Goal: Register for event/course

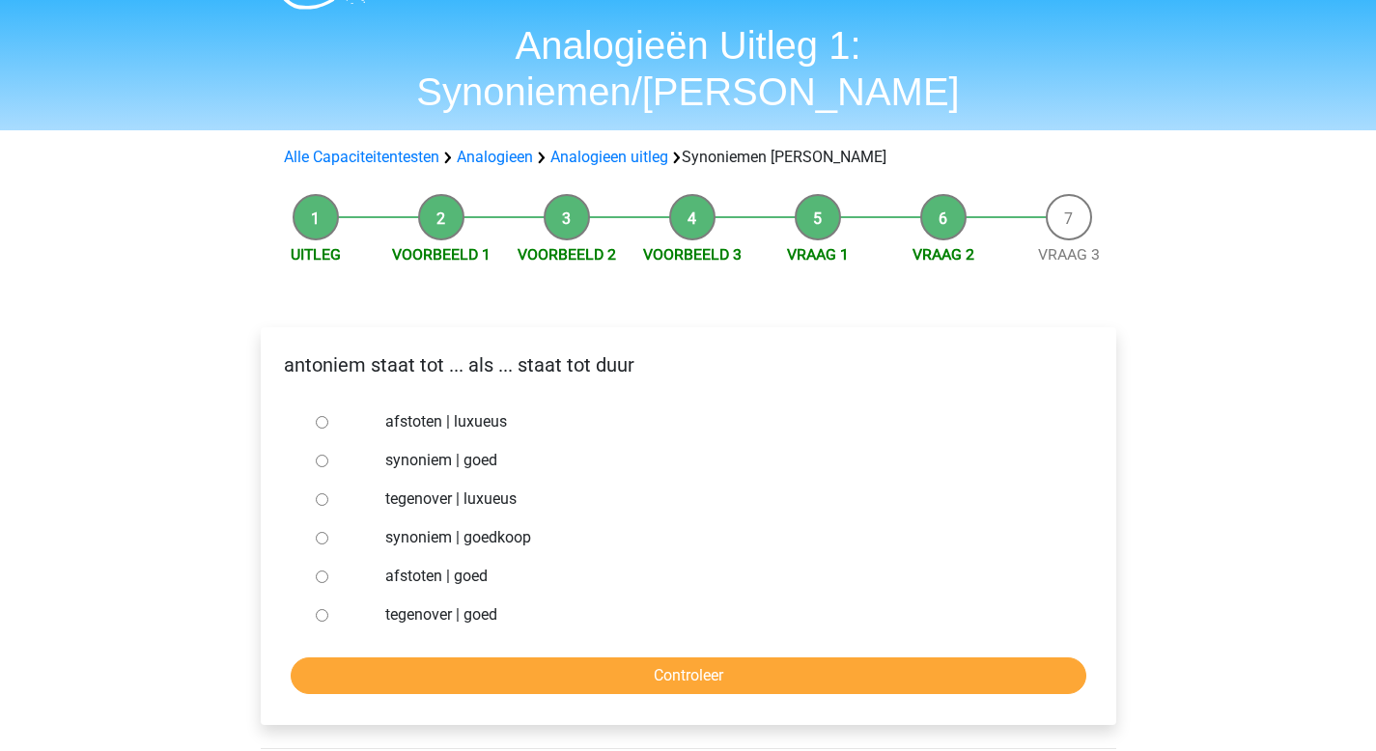
scroll to position [70, 0]
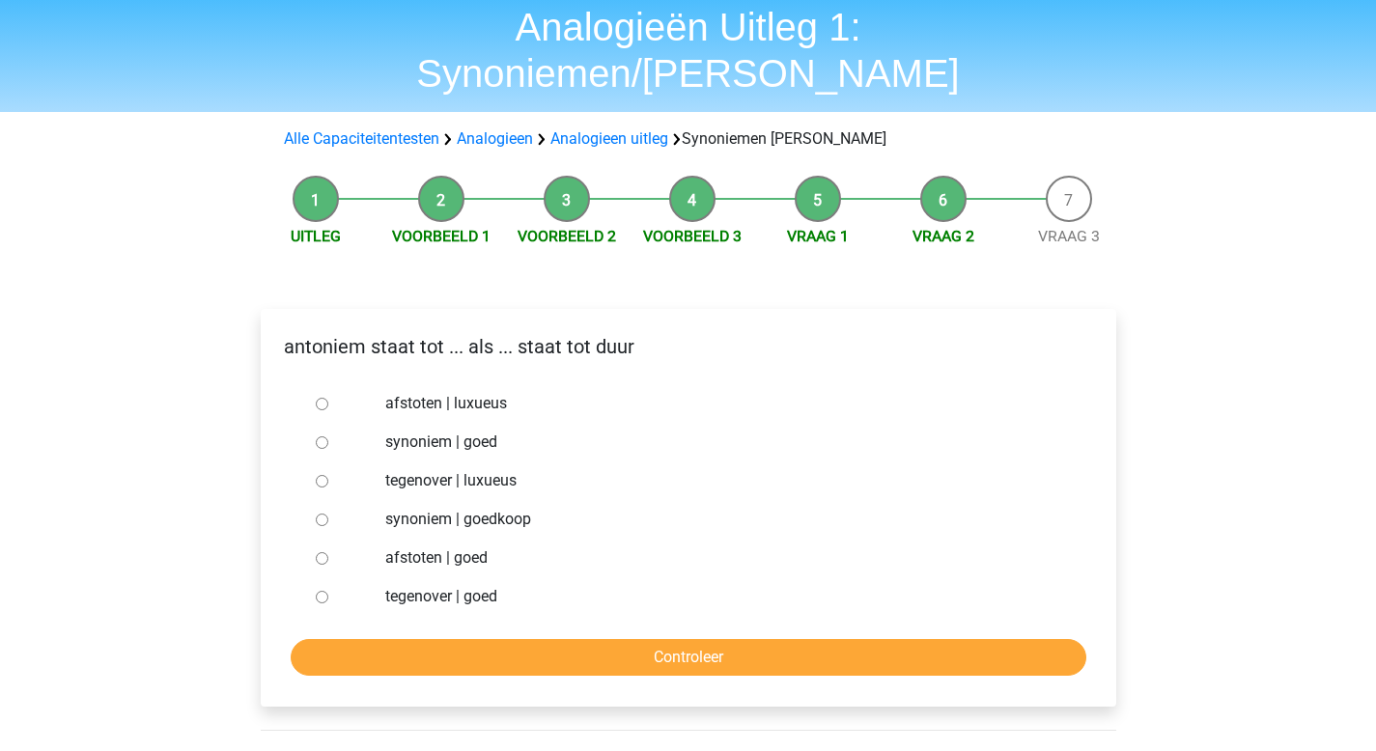
click at [436, 176] on li "Voorbeeld 1" at bounding box center [442, 212] width 126 height 72
click at [289, 225] on span "Uitleg" at bounding box center [316, 236] width 126 height 23
click at [305, 176] on li "Uitleg" at bounding box center [316, 212] width 126 height 72
click at [452, 392] on label "afstoten | luxueus" at bounding box center [719, 403] width 668 height 23
click at [328, 398] on input "afstoten | luxueus" at bounding box center [322, 404] width 13 height 13
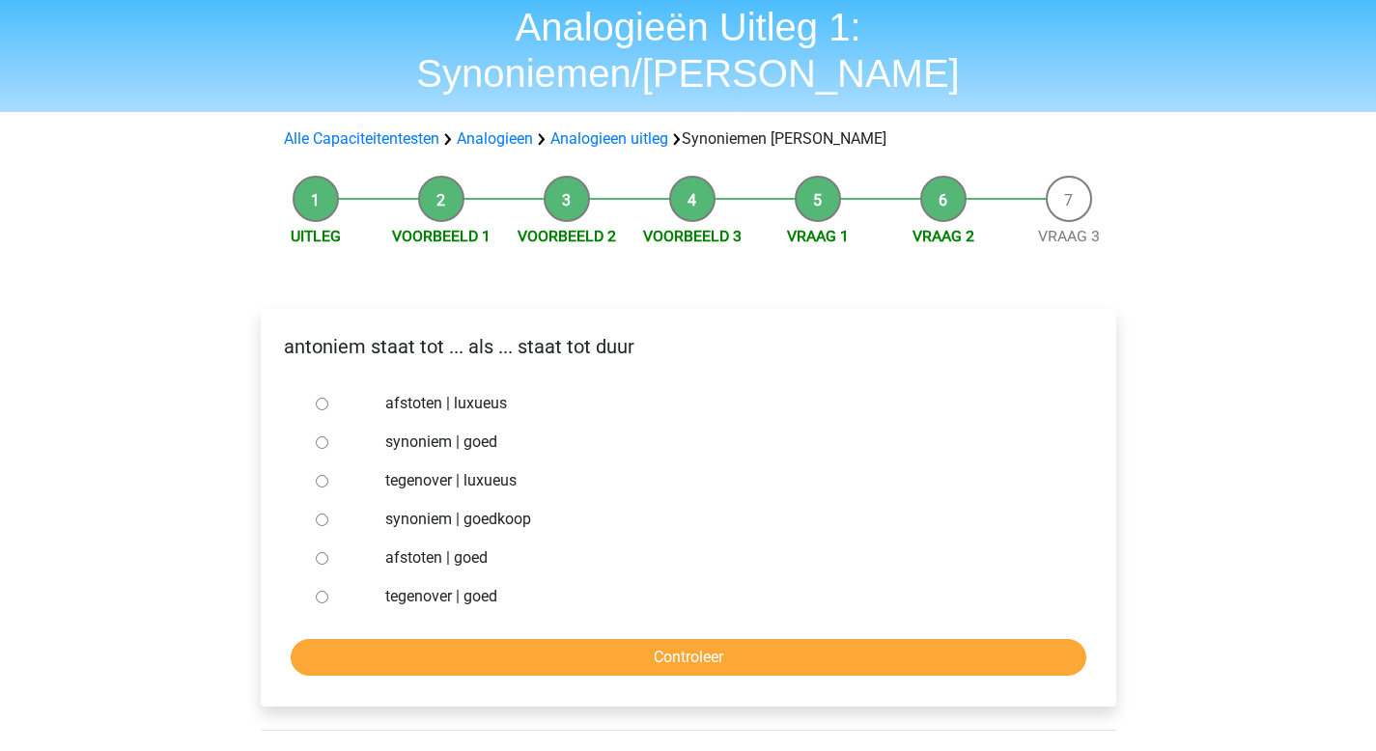
radio input "true"
click at [452, 392] on label "afstoten | luxueus" at bounding box center [719, 403] width 668 height 23
click at [328, 398] on input "afstoten | luxueus" at bounding box center [322, 404] width 13 height 13
click at [452, 392] on label "afstoten | luxueus" at bounding box center [719, 403] width 668 height 23
click at [328, 398] on input "afstoten | luxueus" at bounding box center [322, 404] width 13 height 13
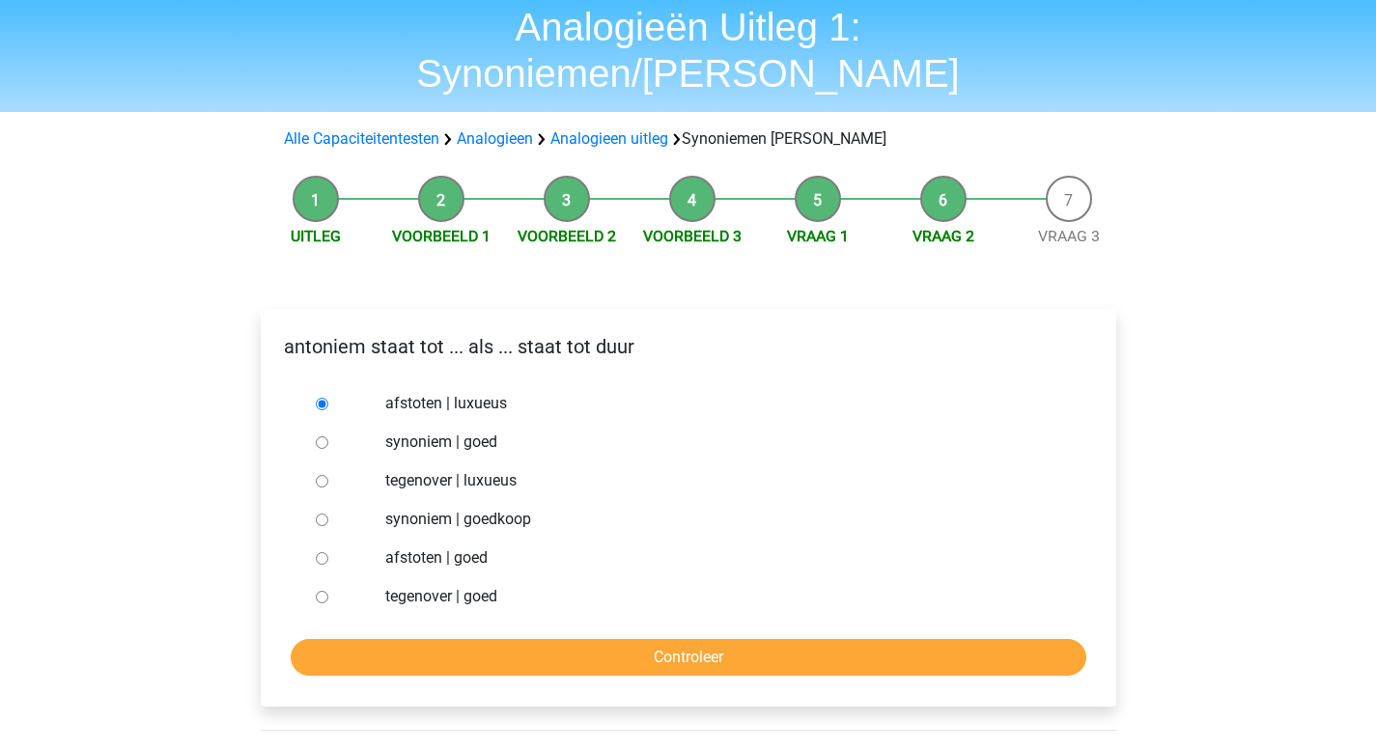
click at [452, 392] on label "afstoten | luxueus" at bounding box center [719, 403] width 668 height 23
click at [328, 398] on input "afstoten | luxueus" at bounding box center [322, 404] width 13 height 13
click at [452, 392] on label "afstoten | luxueus" at bounding box center [719, 403] width 668 height 23
click at [328, 398] on input "afstoten | luxueus" at bounding box center [322, 404] width 13 height 13
click at [452, 392] on label "afstoten | luxueus" at bounding box center [719, 403] width 668 height 23
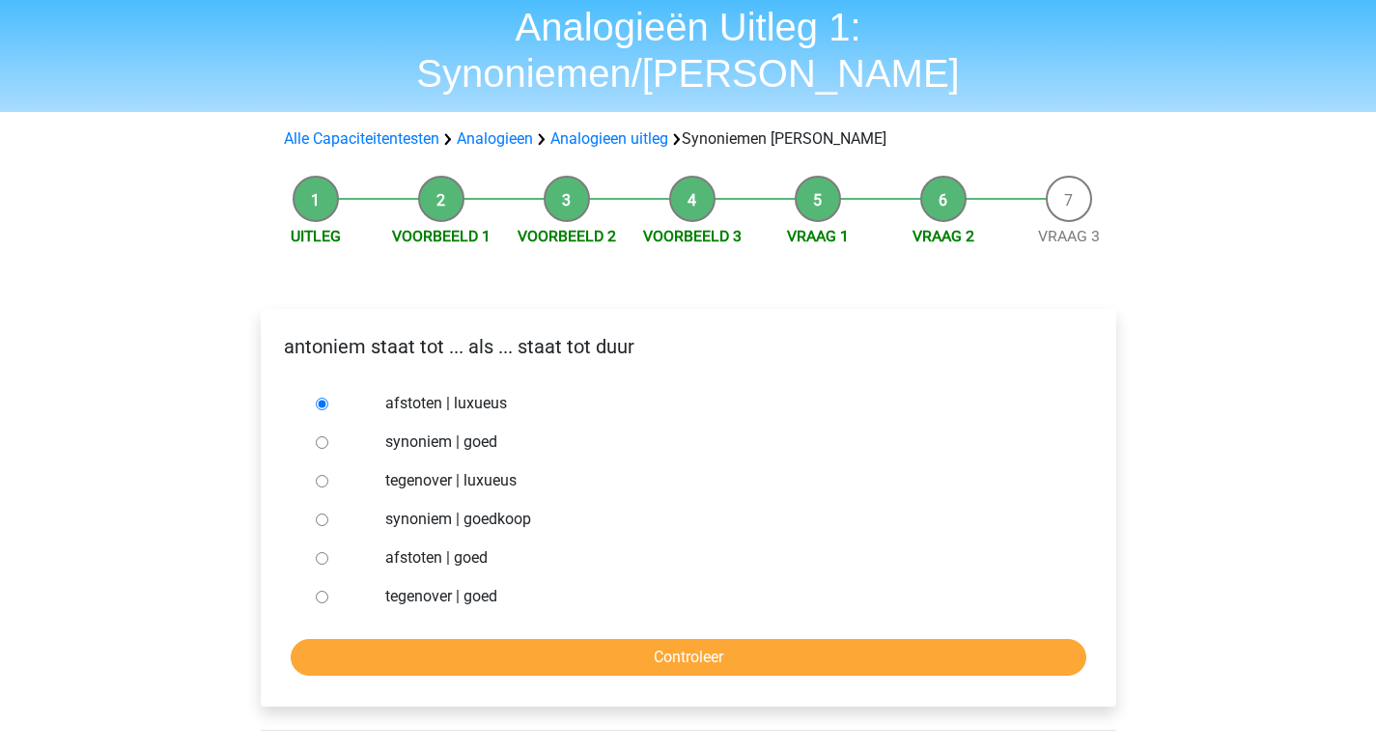
click at [328, 398] on input "afstoten | luxueus" at bounding box center [322, 404] width 13 height 13
click at [499, 431] on label "synoniem | goed" at bounding box center [719, 442] width 668 height 23
click at [328, 437] on input "synoniem | goed" at bounding box center [322, 443] width 13 height 13
radio input "true"
click at [293, 332] on p "antoniem staat tot ... als ... staat tot duur" at bounding box center [688, 346] width 825 height 29
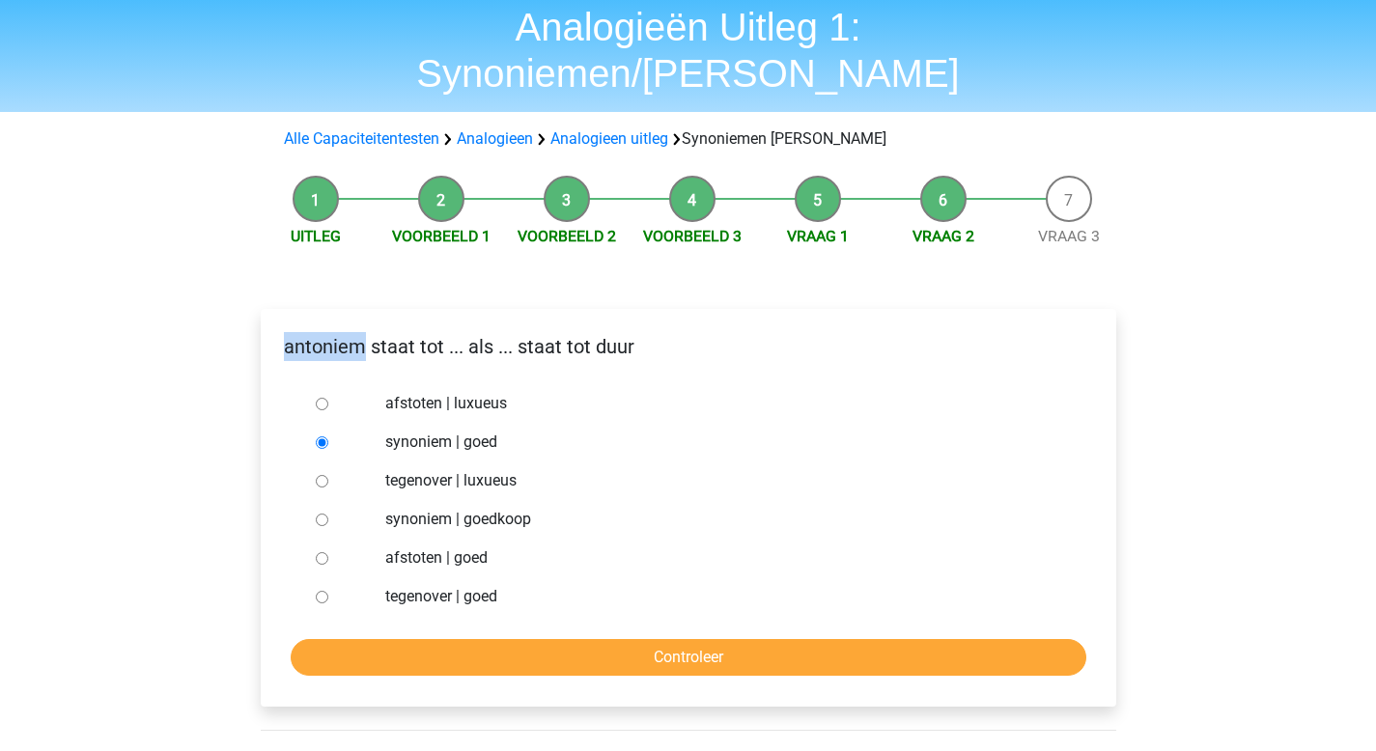
click at [293, 332] on p "antoniem staat tot ... als ... staat tot duur" at bounding box center [688, 346] width 825 height 29
click at [326, 332] on p "antoniem staat tot ... als ... staat tot duur" at bounding box center [688, 346] width 825 height 29
click at [478, 392] on label "afstoten | luxueus" at bounding box center [719, 403] width 668 height 23
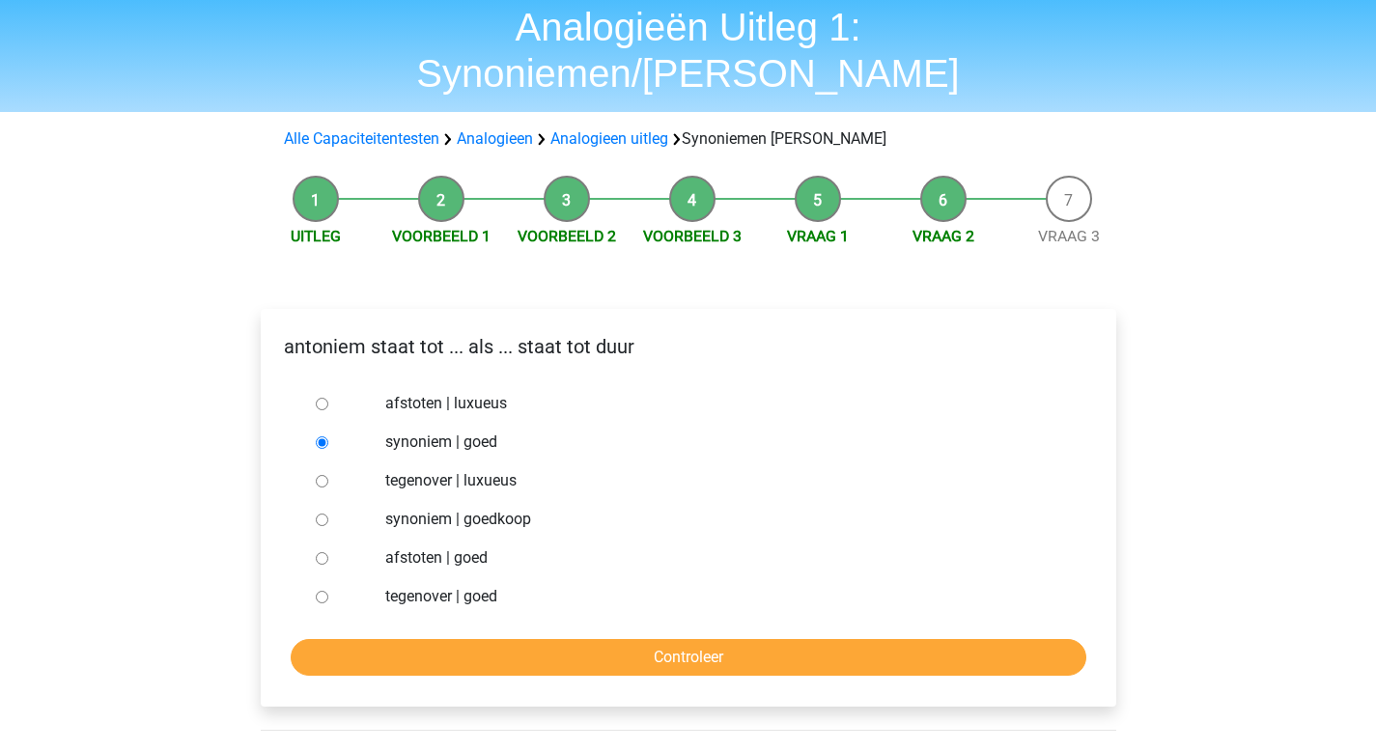
click at [328, 398] on input "afstoten | luxueus" at bounding box center [322, 404] width 13 height 13
radio input "true"
click at [478, 392] on label "afstoten | luxueus" at bounding box center [719, 403] width 668 height 23
click at [328, 398] on input "afstoten | luxueus" at bounding box center [322, 404] width 13 height 13
click at [478, 392] on label "afstoten | luxueus" at bounding box center [719, 403] width 668 height 23
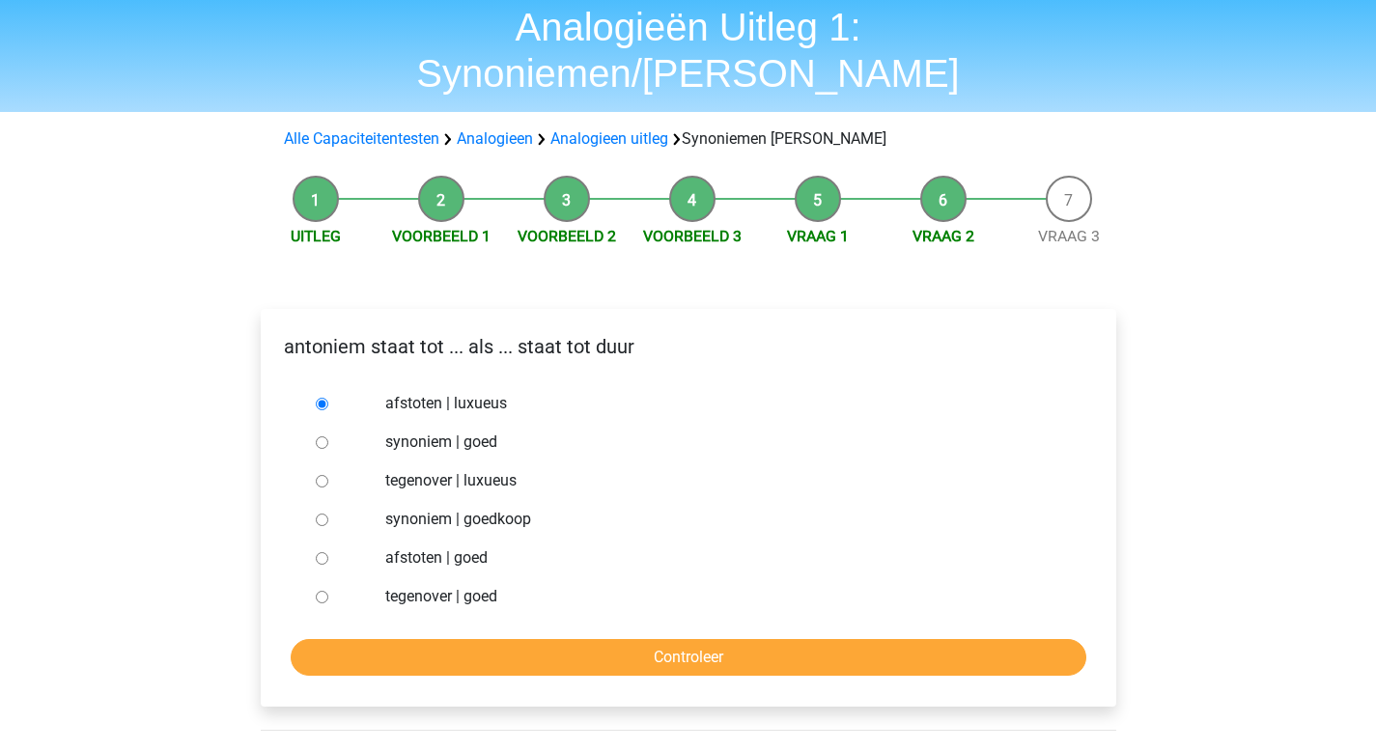
click at [328, 398] on input "afstoten | luxueus" at bounding box center [322, 404] width 13 height 13
click at [478, 392] on label "afstoten | luxueus" at bounding box center [719, 403] width 668 height 23
click at [328, 398] on input "afstoten | luxueus" at bounding box center [322, 404] width 13 height 13
click at [473, 332] on p "antoniem staat tot ... als ... staat tot duur" at bounding box center [688, 346] width 825 height 29
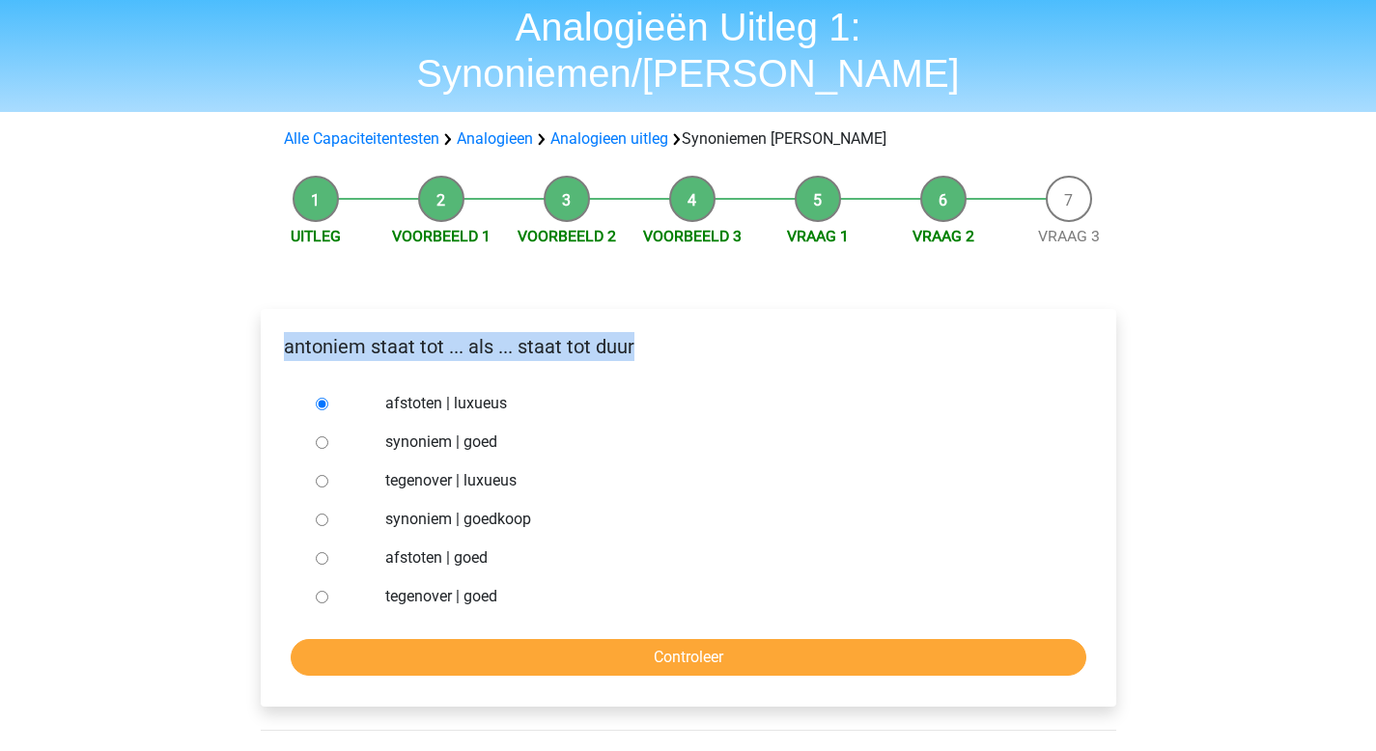
click at [473, 332] on p "antoniem staat tot ... als ... staat tot duur" at bounding box center [688, 346] width 825 height 29
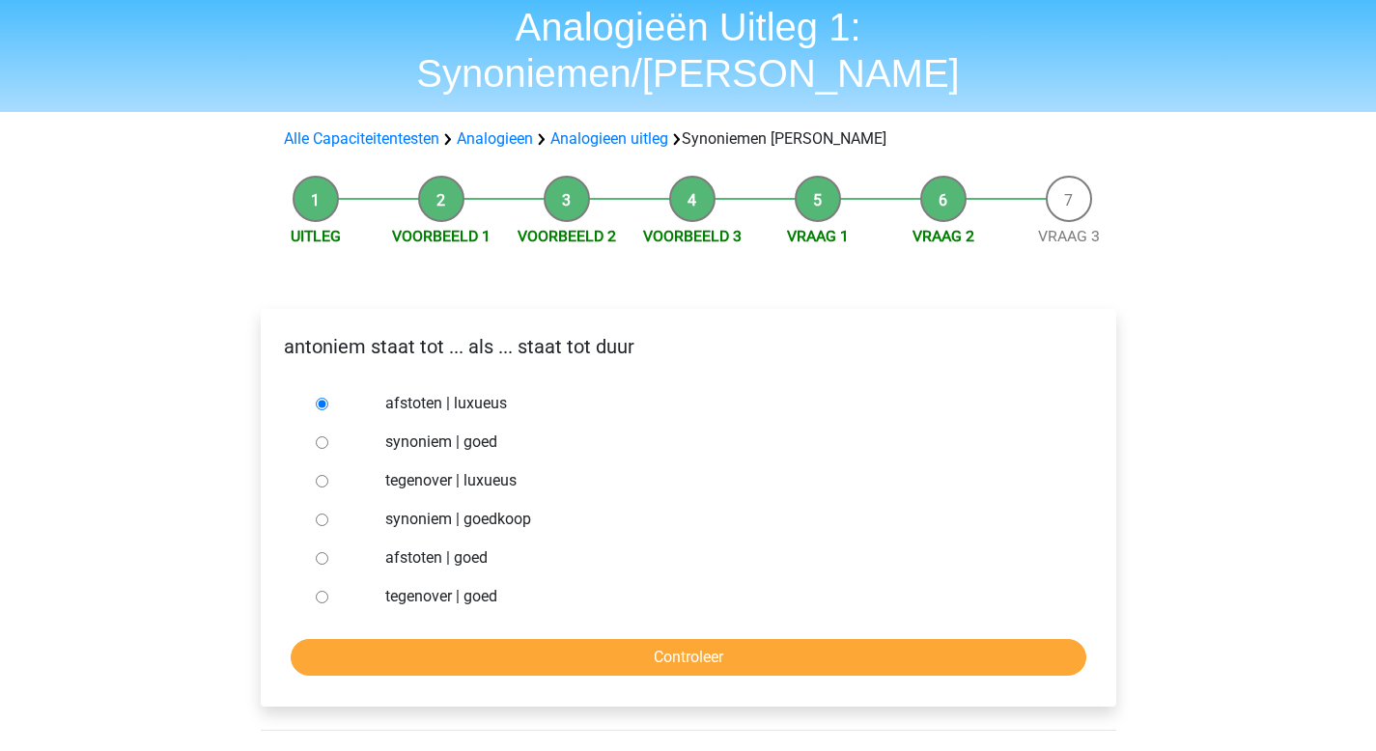
click at [479, 392] on label "afstoten | luxueus" at bounding box center [719, 403] width 668 height 23
click at [328, 398] on input "afstoten | luxueus" at bounding box center [322, 404] width 13 height 13
click at [479, 392] on label "afstoten | luxueus" at bounding box center [719, 403] width 668 height 23
click at [328, 398] on input "afstoten | luxueus" at bounding box center [322, 404] width 13 height 13
click at [479, 392] on label "afstoten | luxueus" at bounding box center [719, 403] width 668 height 23
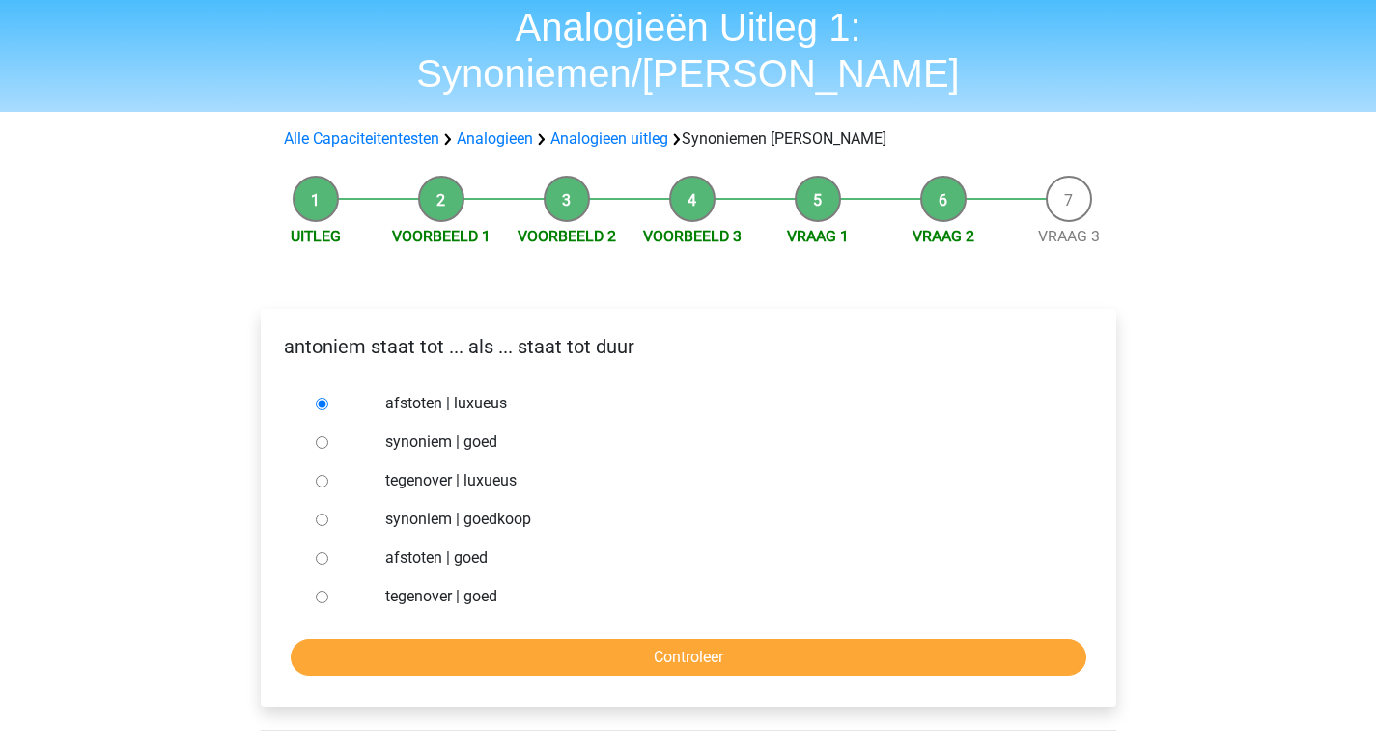
click at [328, 398] on input "afstoten | luxueus" at bounding box center [322, 404] width 13 height 13
click at [679, 26] on h1 "Analogieën Uitleg 1: Synoniemen/Antoniemen" at bounding box center [688, 50] width 889 height 93
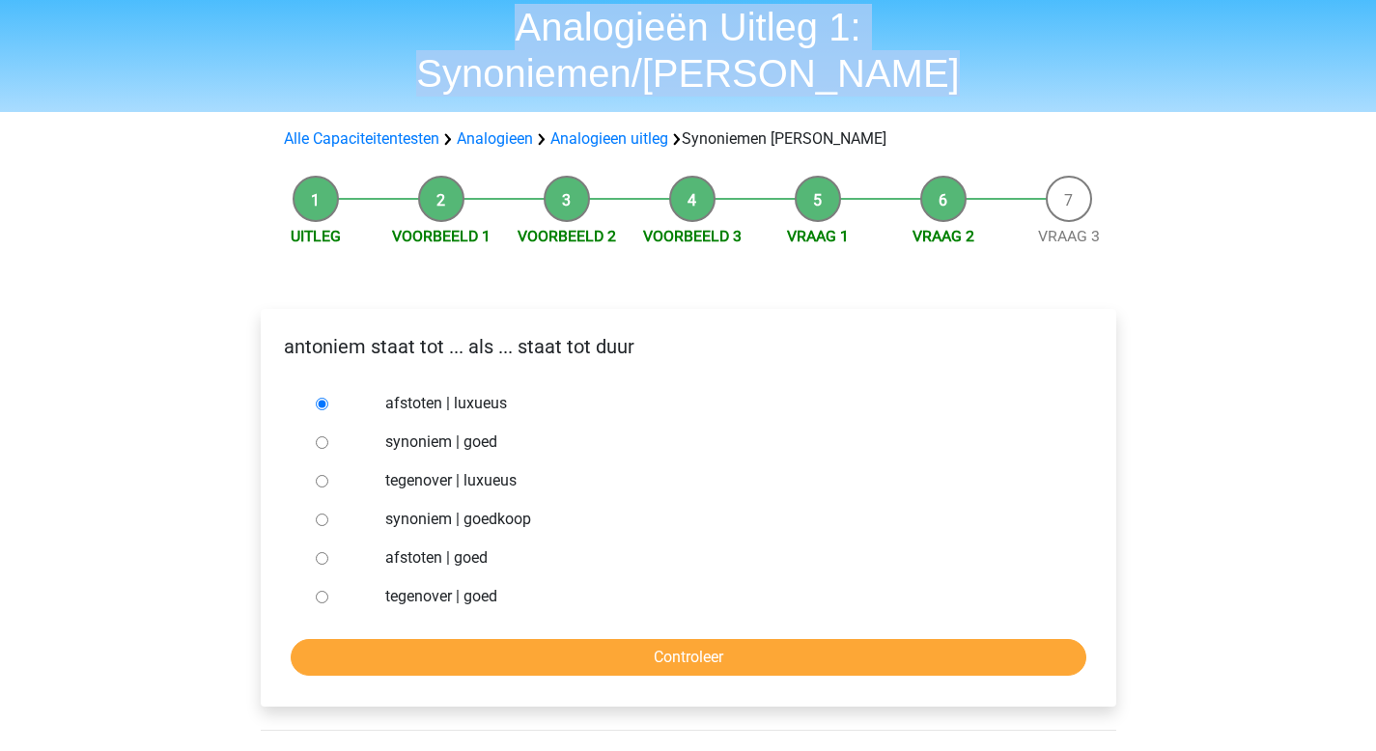
click at [679, 26] on h1 "Analogieën Uitleg 1: Synoniemen/Antoniemen" at bounding box center [688, 50] width 889 height 93
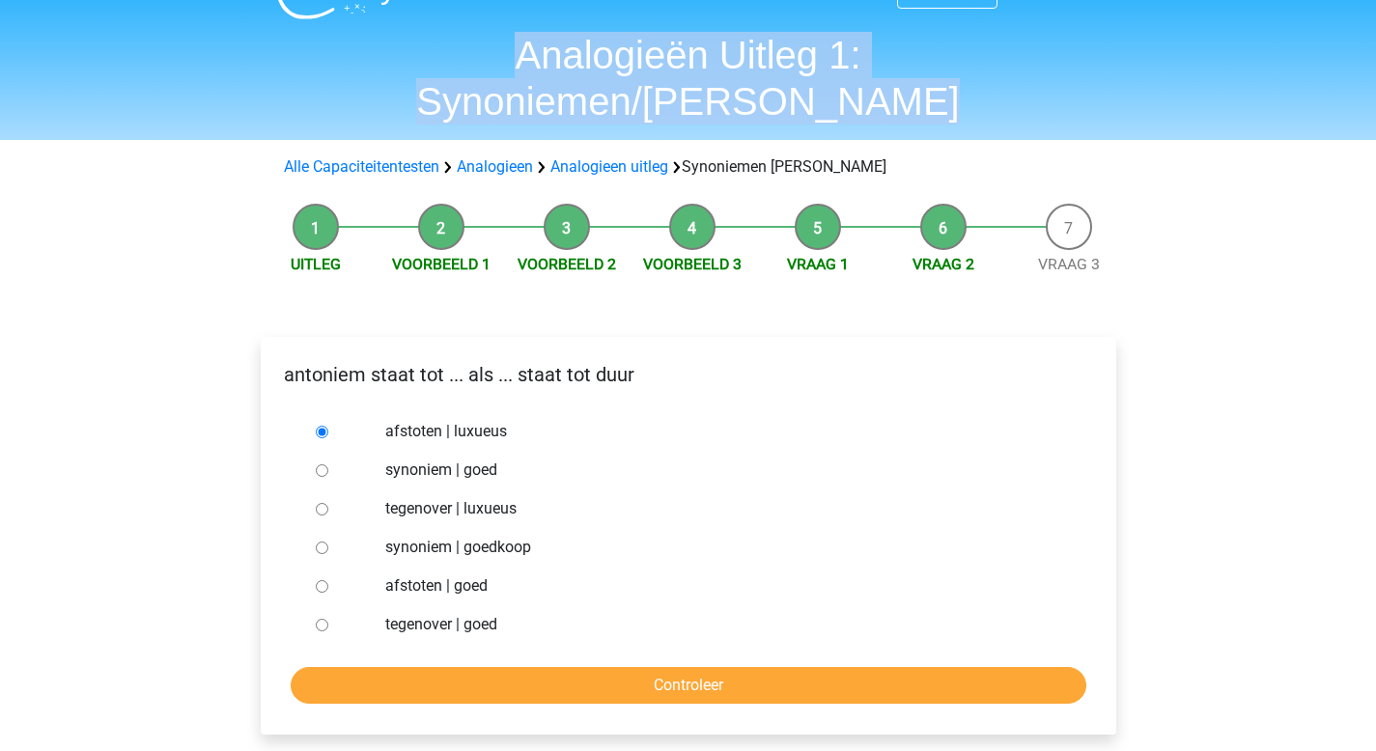
scroll to position [0, 0]
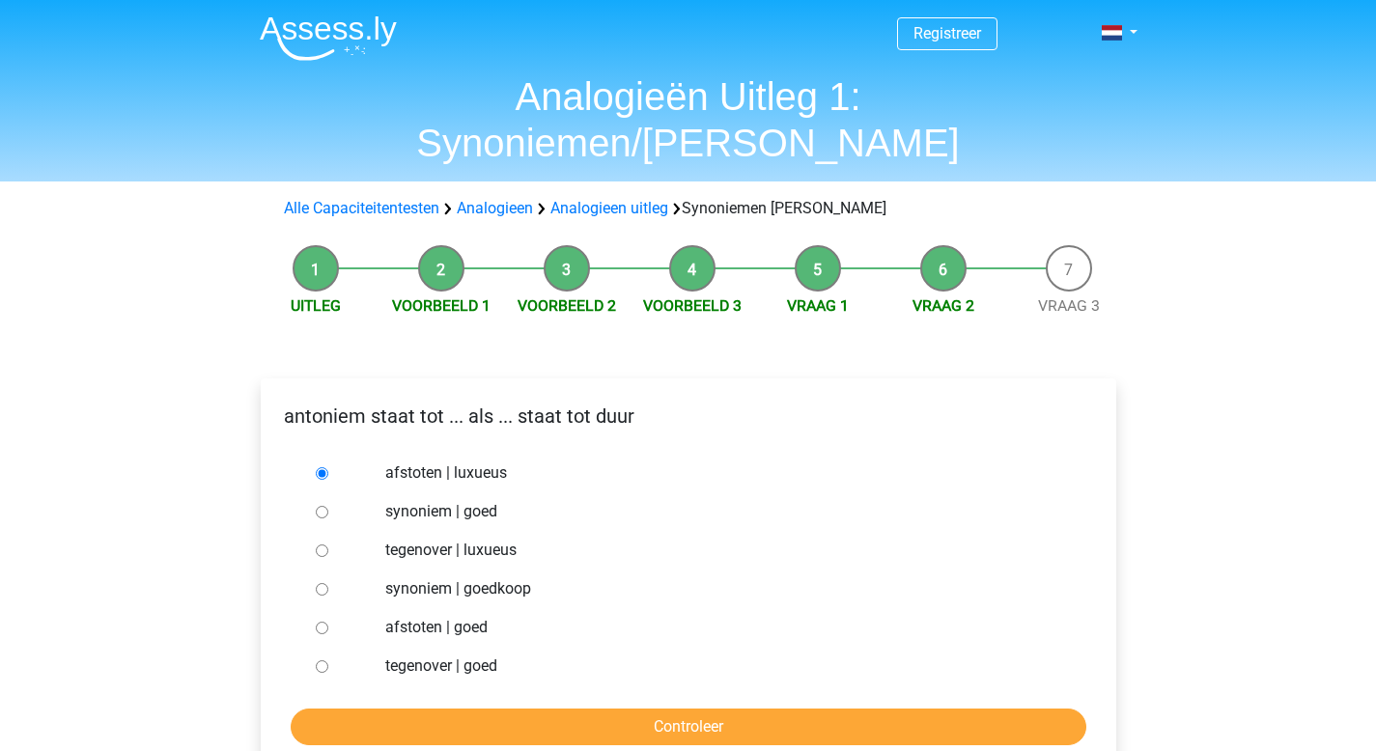
click at [397, 402] on p "antoniem staat tot ... als ... staat tot duur" at bounding box center [688, 416] width 825 height 29
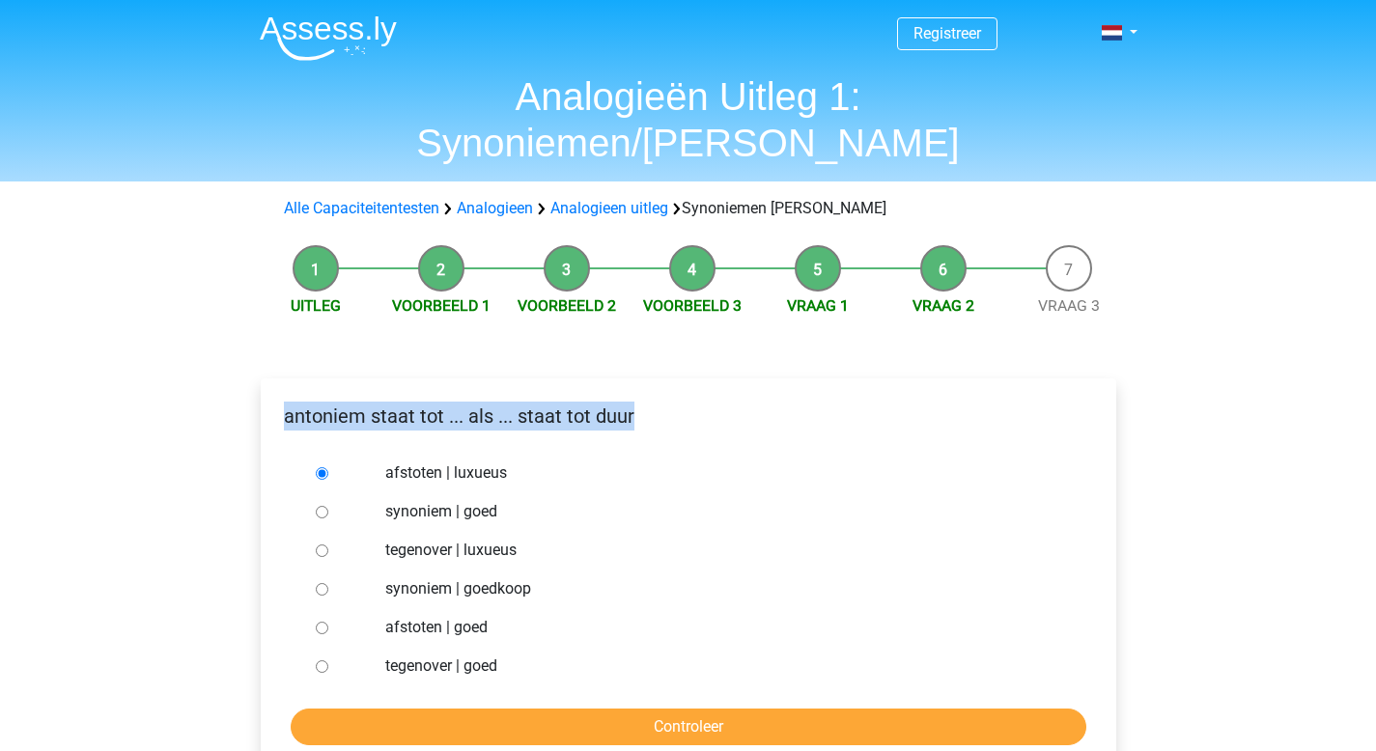
click at [397, 402] on p "antoniem staat tot ... als ... staat tot duur" at bounding box center [688, 416] width 825 height 29
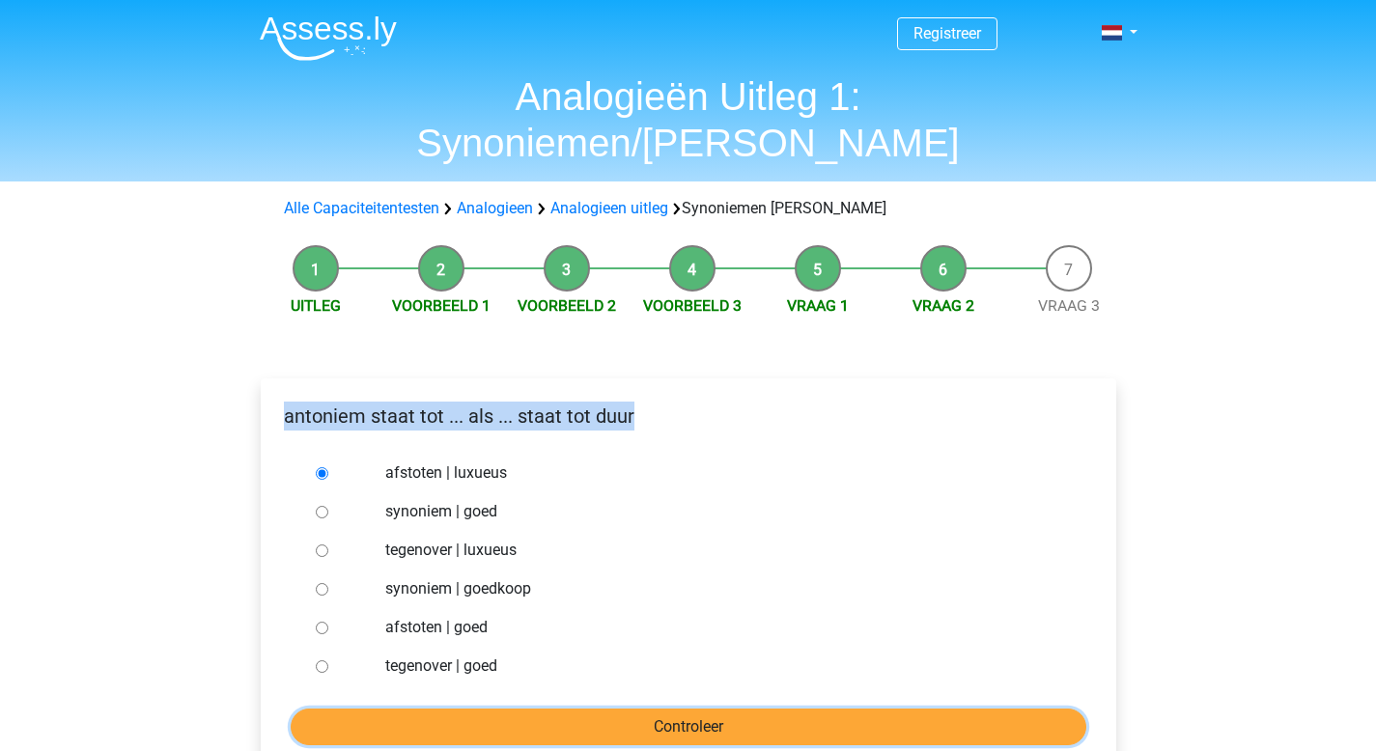
click at [447, 709] on input "Controleer" at bounding box center [689, 727] width 796 height 37
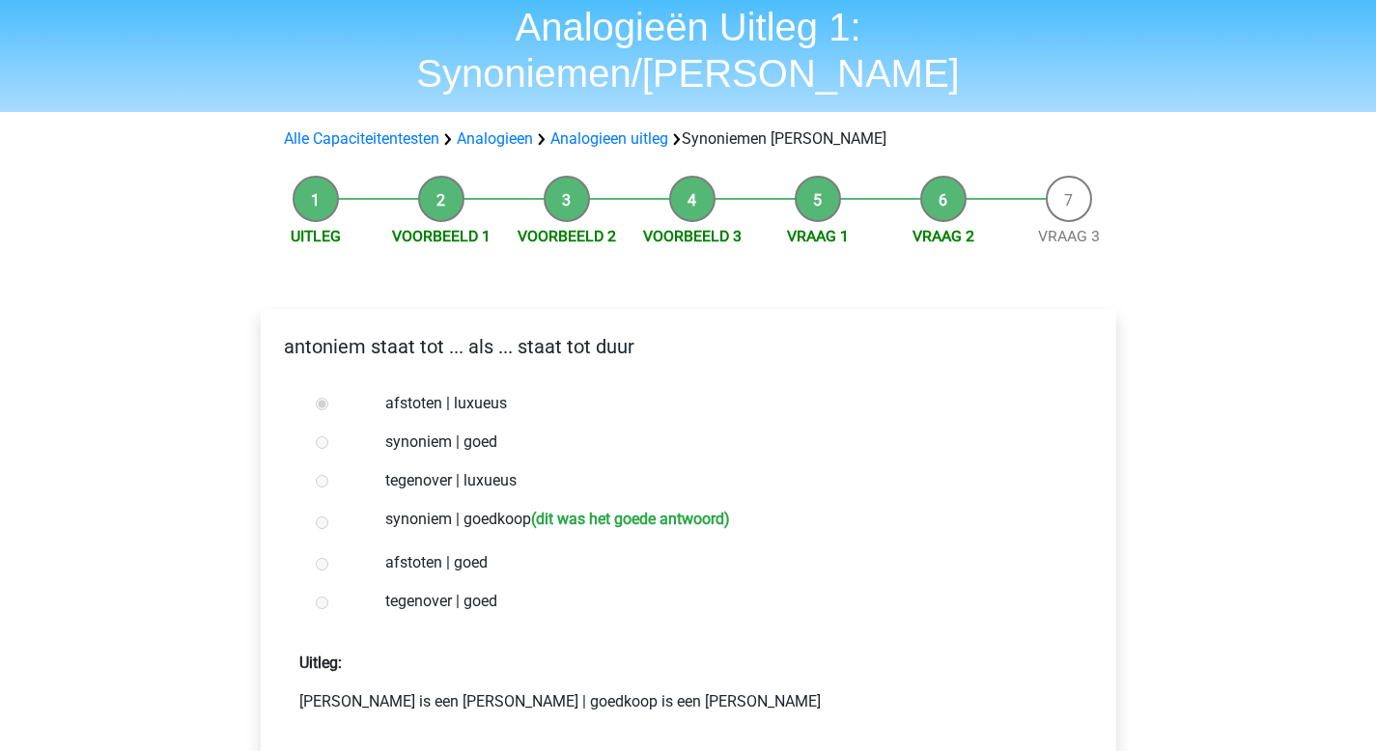
scroll to position [131, 0]
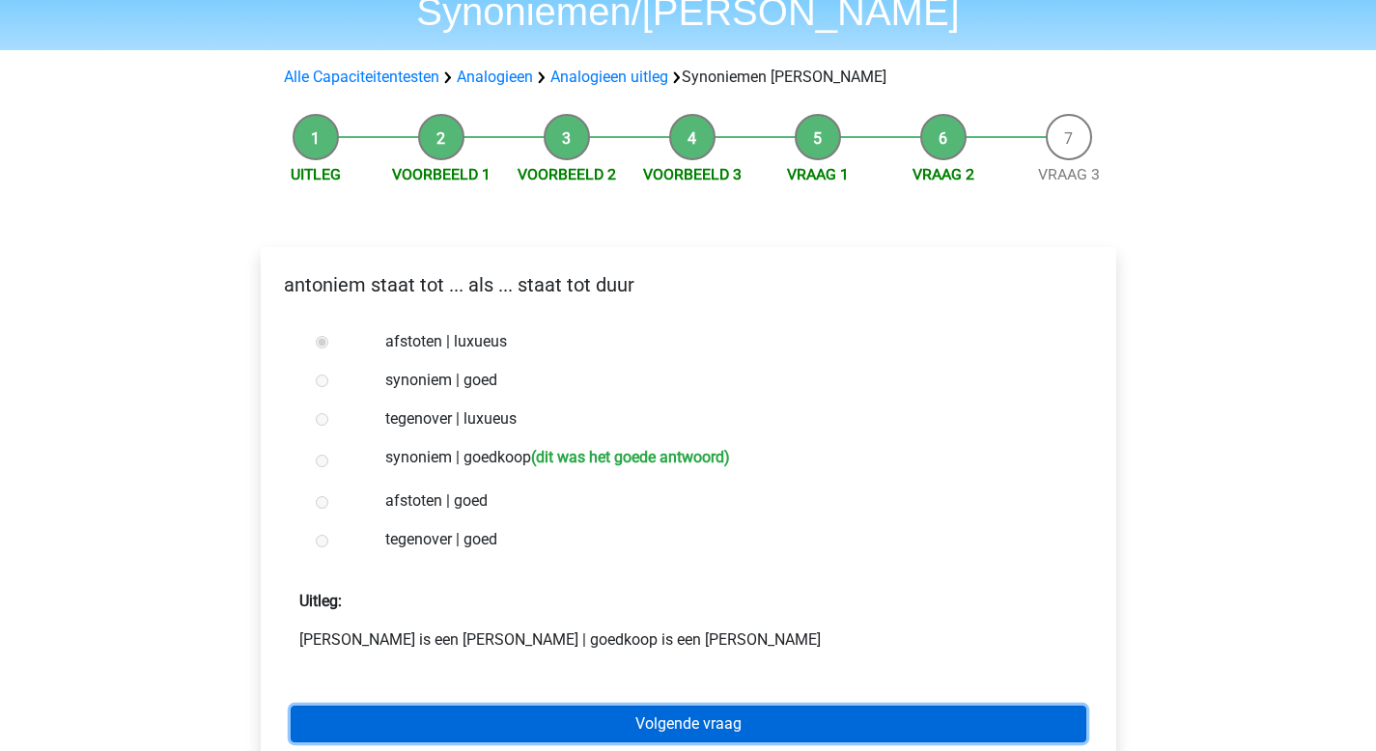
click at [724, 706] on link "Volgende vraag" at bounding box center [689, 724] width 796 height 37
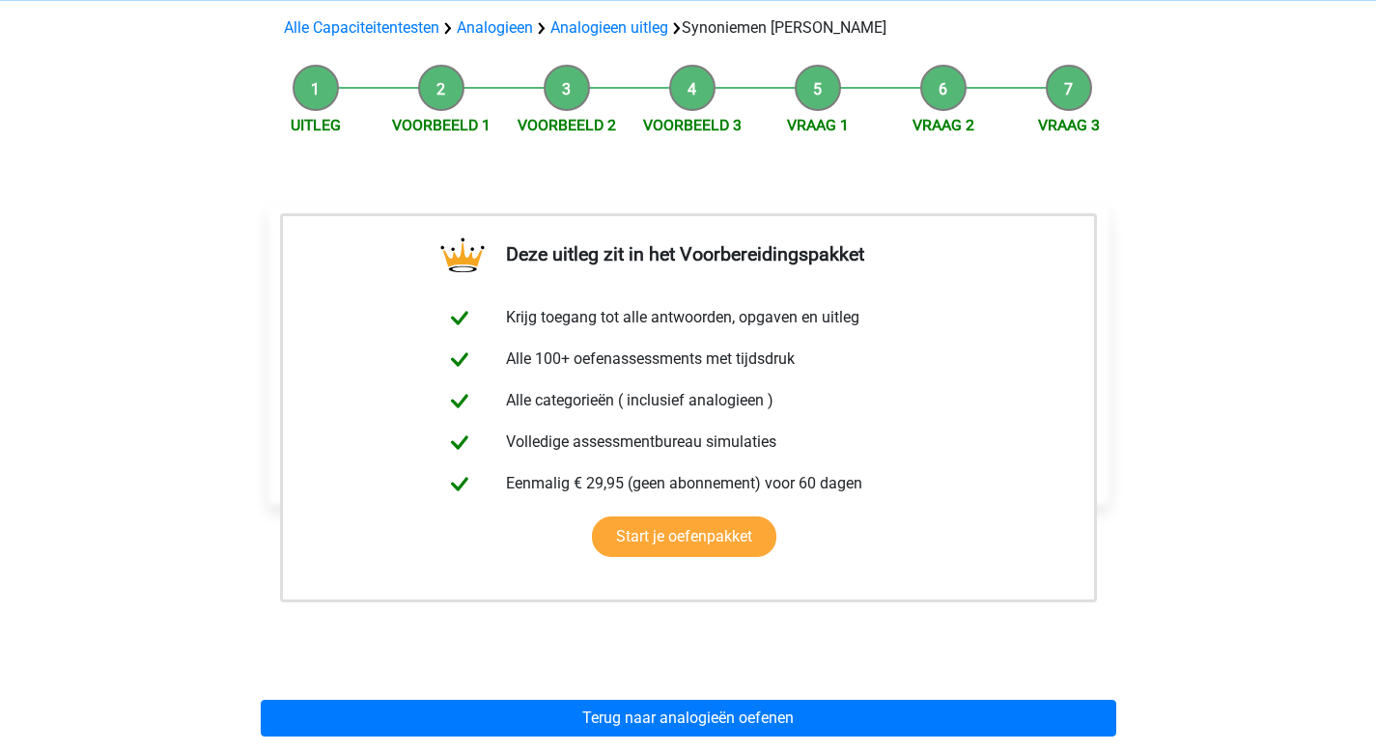
scroll to position [263, 0]
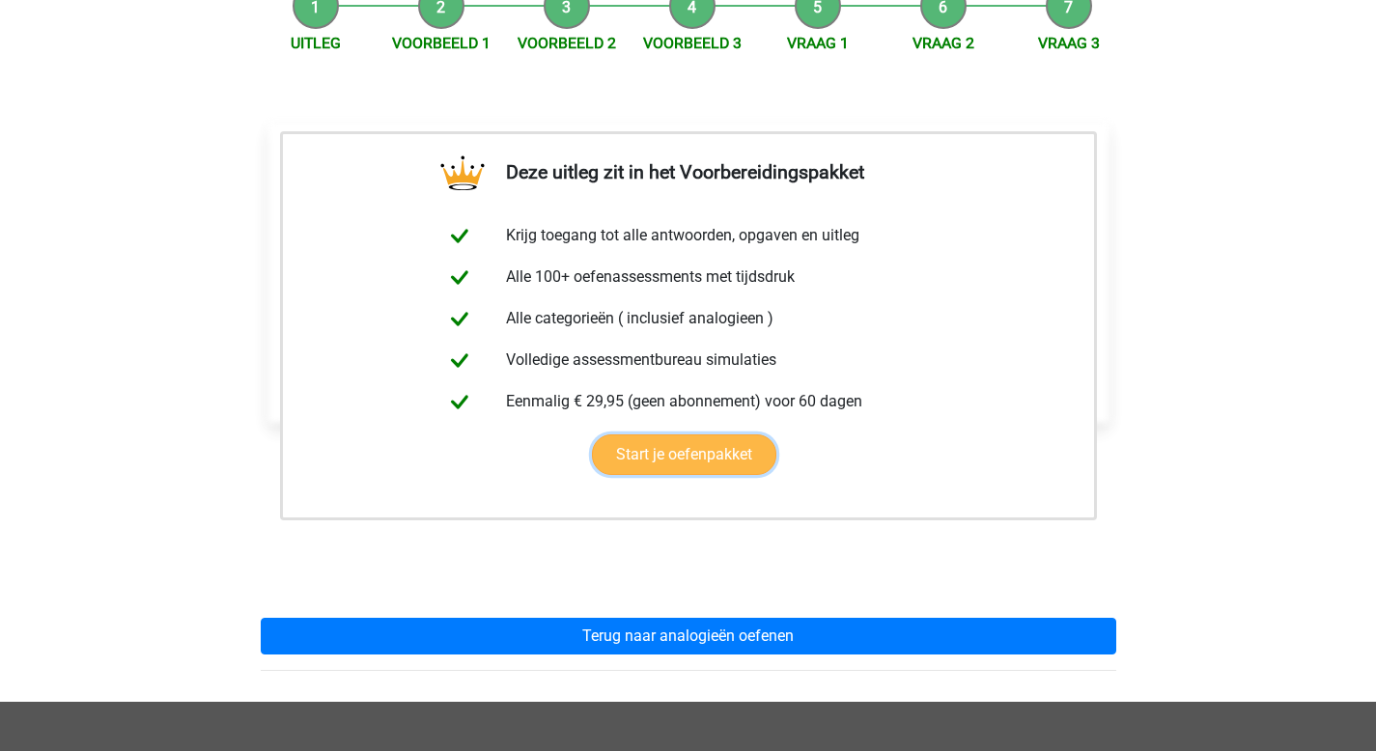
click at [665, 435] on link "Start je oefenpakket" at bounding box center [684, 455] width 184 height 41
click at [668, 435] on link "Start je oefenpakket" at bounding box center [684, 455] width 184 height 41
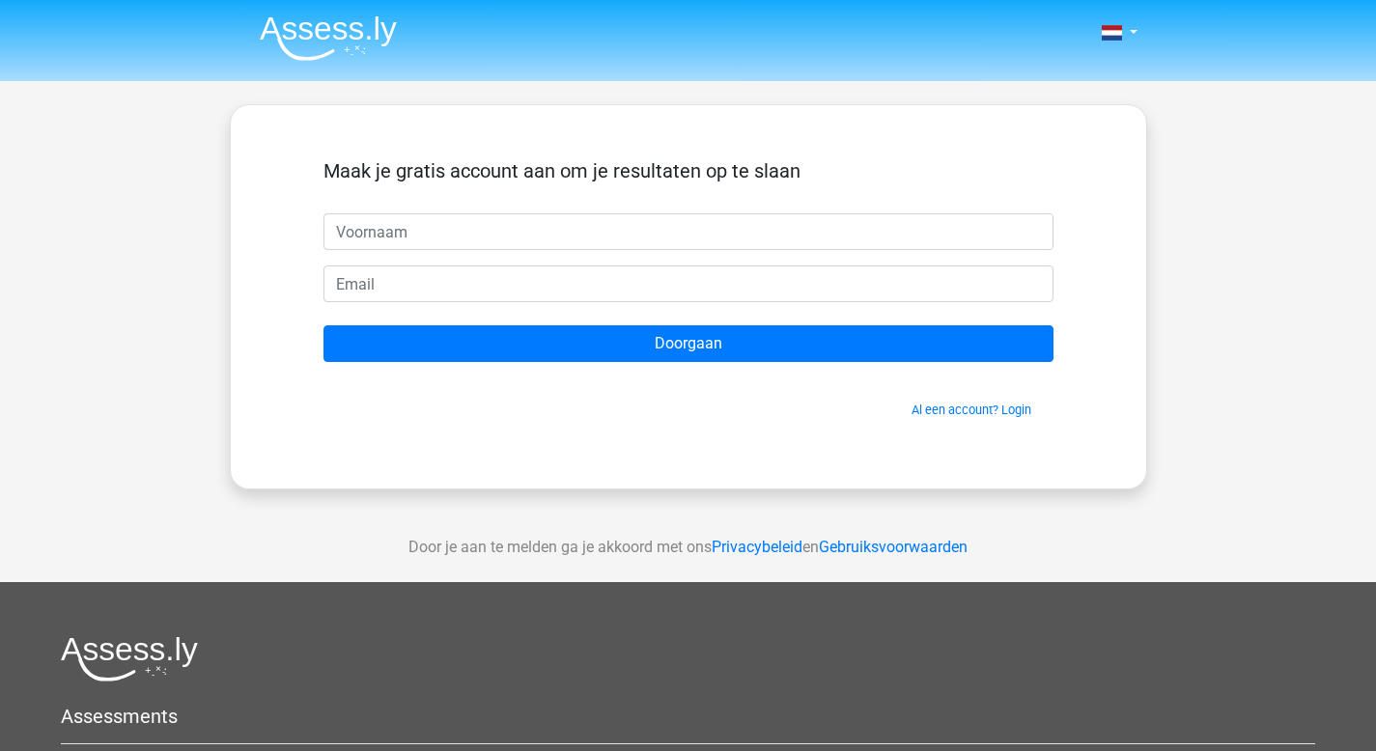
click at [571, 241] on input "text" at bounding box center [689, 231] width 730 height 37
type input "[EMAIL_ADDRESS][DOMAIN_NAME]"
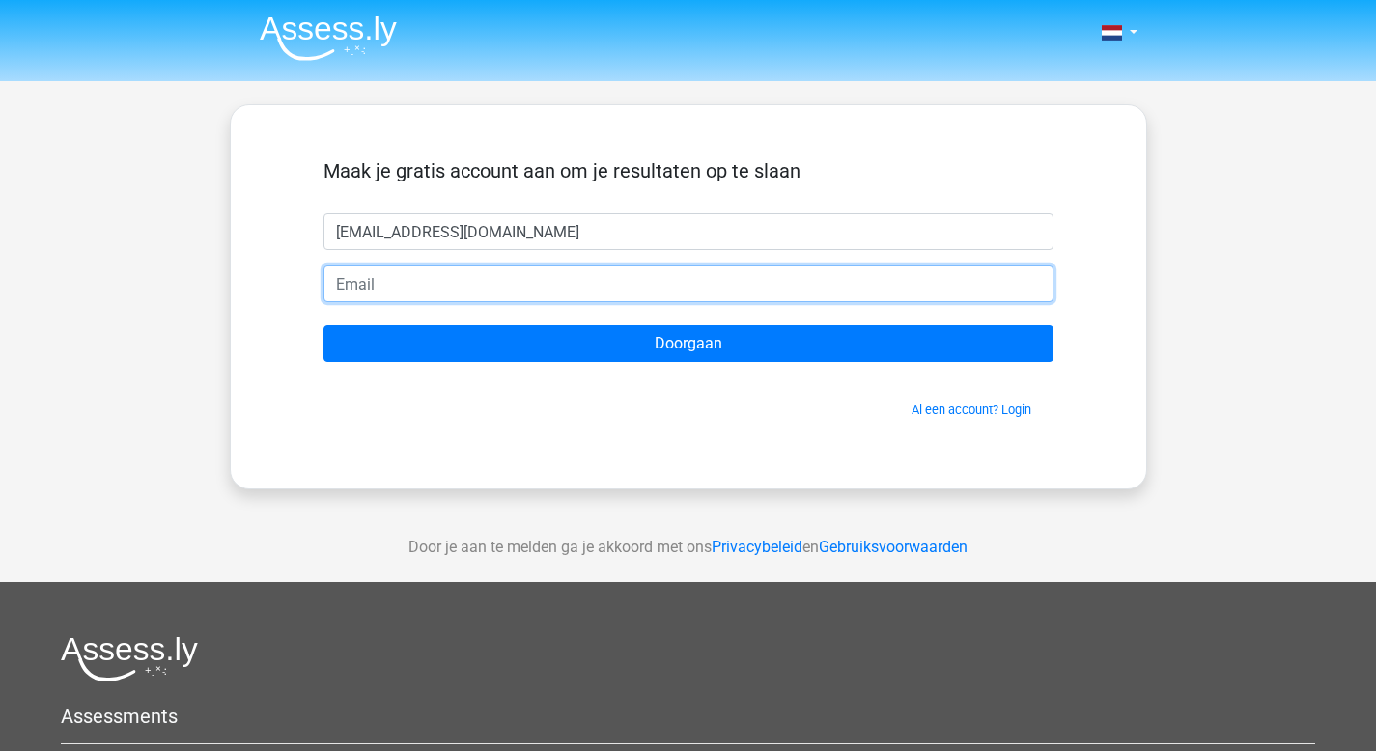
click at [520, 284] on input "email" at bounding box center [689, 284] width 730 height 37
type input "[EMAIL_ADDRESS][DOMAIN_NAME]"
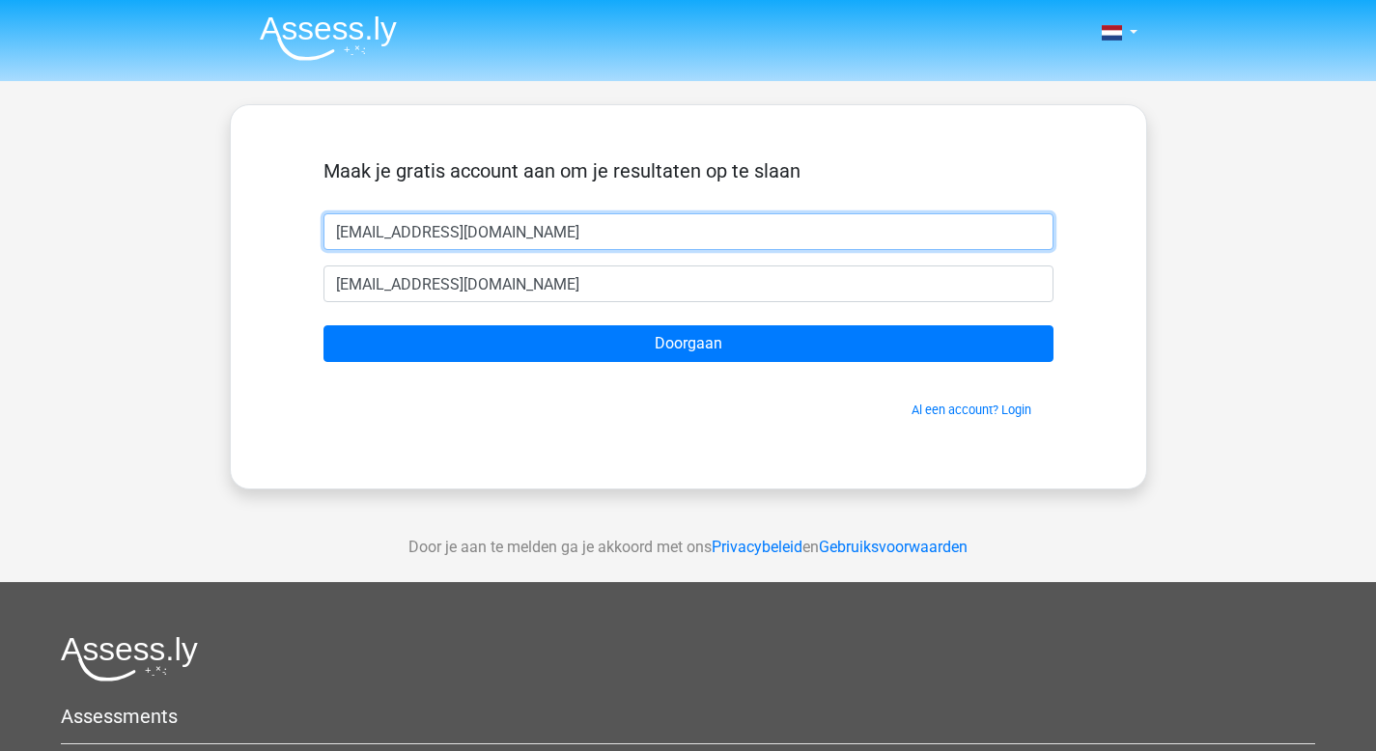
click at [489, 234] on input "[EMAIL_ADDRESS][DOMAIN_NAME]" at bounding box center [689, 231] width 730 height 37
type input "suad"
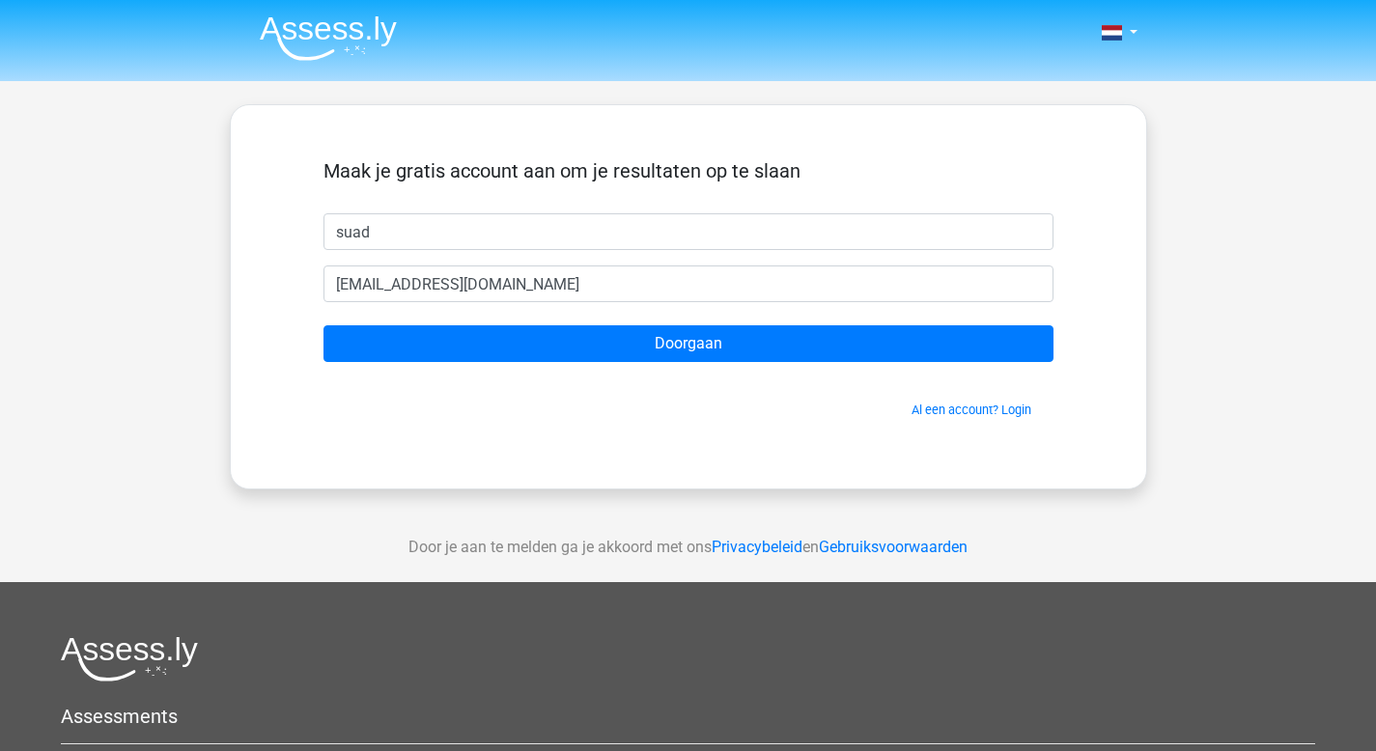
click at [528, 322] on form "Maak je gratis account aan om je resultaten op te slaan suad s.radi22@hotmail.c…" at bounding box center [689, 289] width 730 height 260
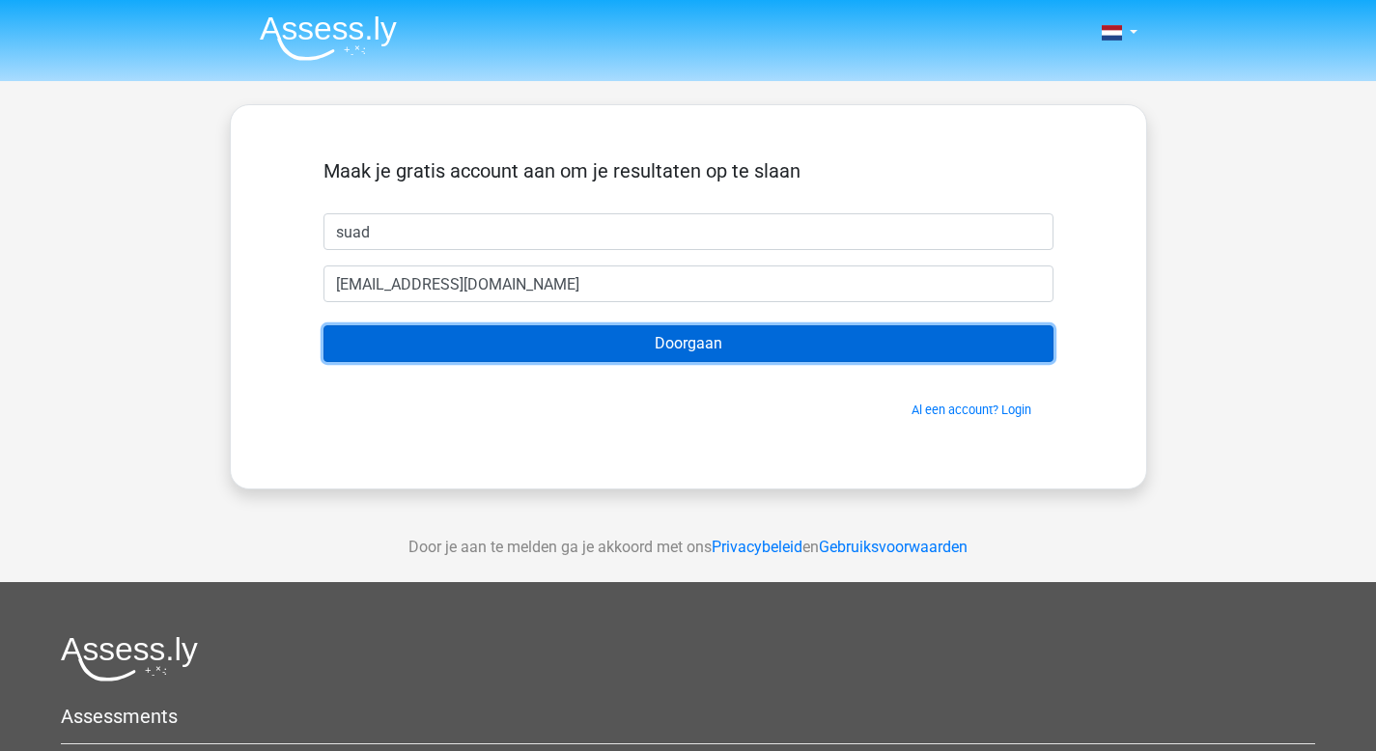
click at [536, 334] on input "Doorgaan" at bounding box center [689, 344] width 730 height 37
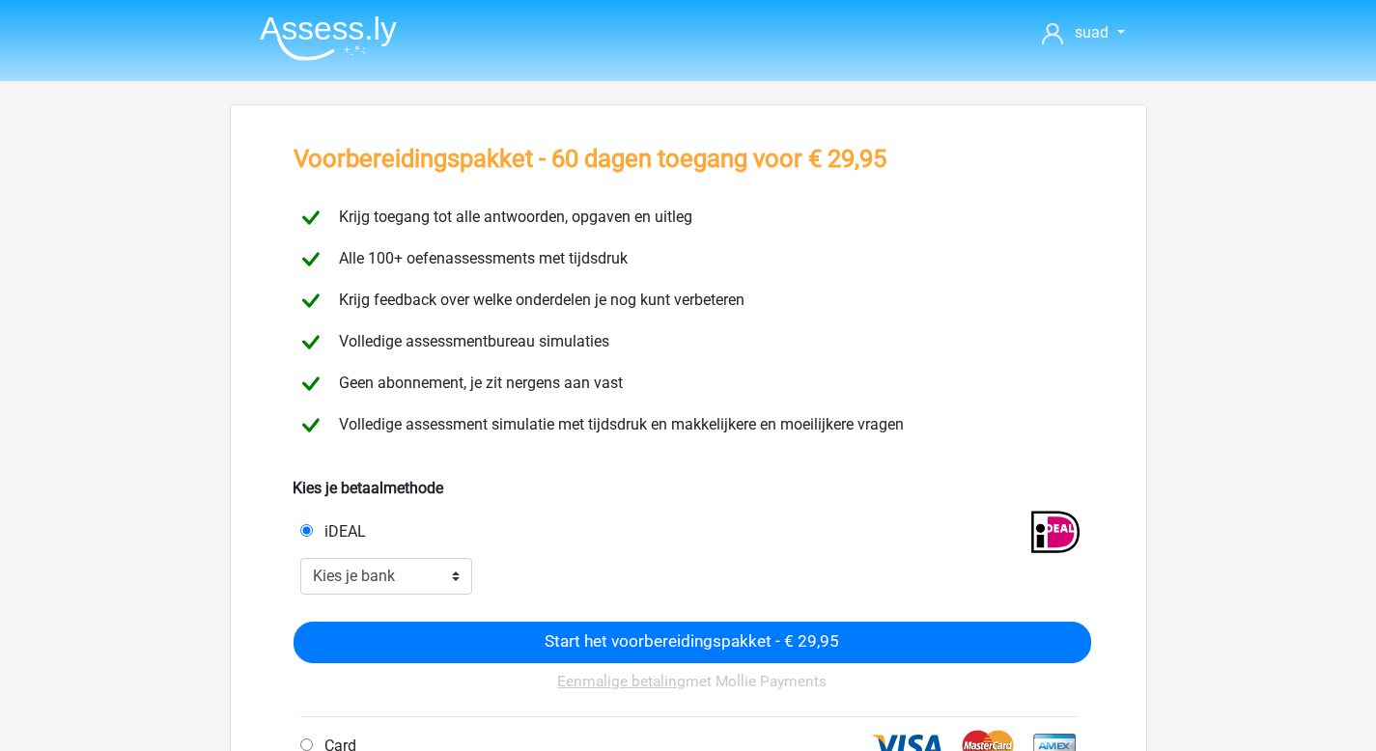
click at [317, 41] on img at bounding box center [328, 37] width 137 height 45
